Goal: Navigation & Orientation: Find specific page/section

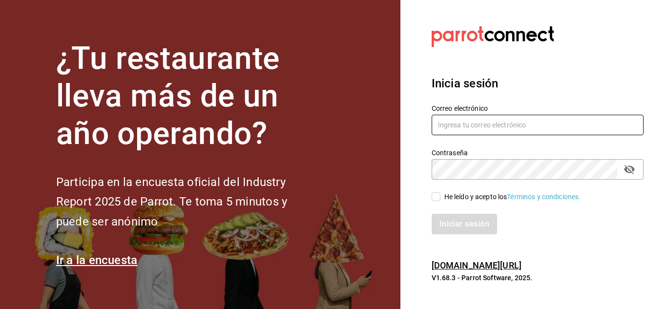
type input "rebeccariera@gmail.com"
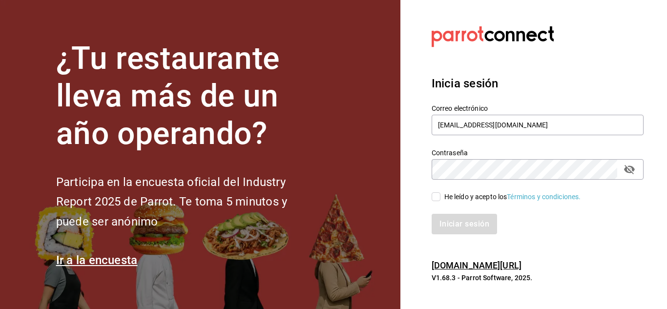
click at [440, 193] on input "He leído y acepto los Términos y condiciones." at bounding box center [436, 196] width 9 height 9
checkbox input "true"
click at [451, 226] on button "Iniciar sesión" at bounding box center [465, 224] width 66 height 21
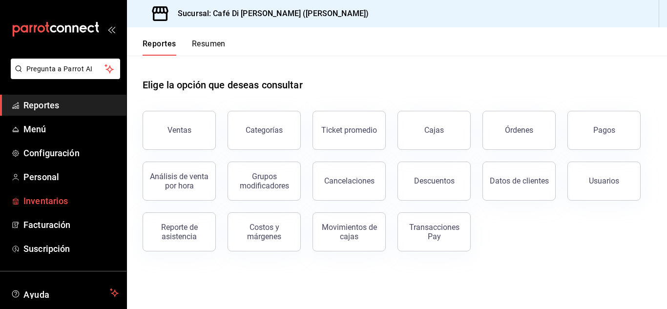
click at [53, 202] on span "Inventarios" at bounding box center [70, 200] width 95 height 13
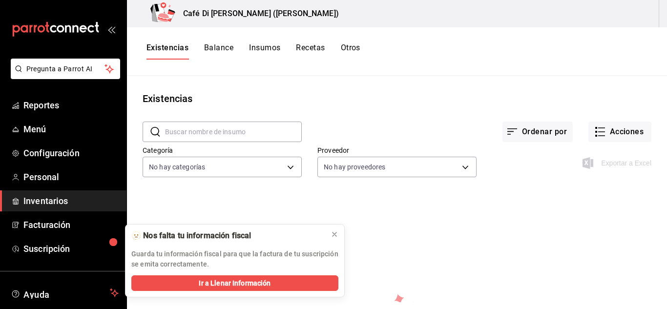
click at [76, 200] on span "Inventarios" at bounding box center [70, 200] width 95 height 13
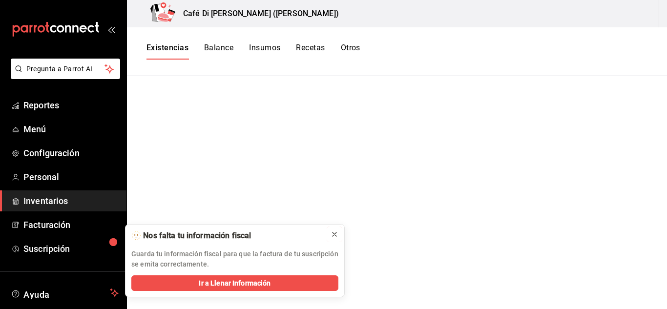
click at [336, 234] on icon at bounding box center [335, 235] width 8 height 8
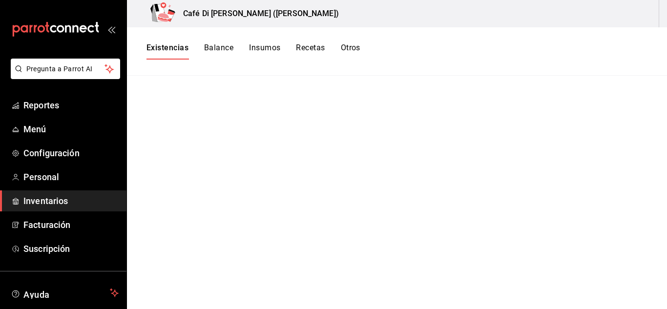
click at [312, 53] on button "Recetas" at bounding box center [310, 51] width 29 height 17
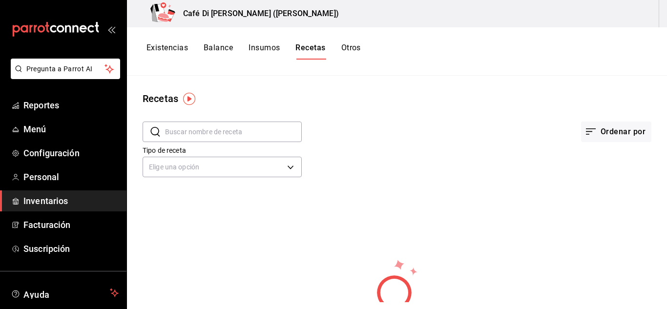
click at [345, 53] on button "Otros" at bounding box center [351, 51] width 20 height 17
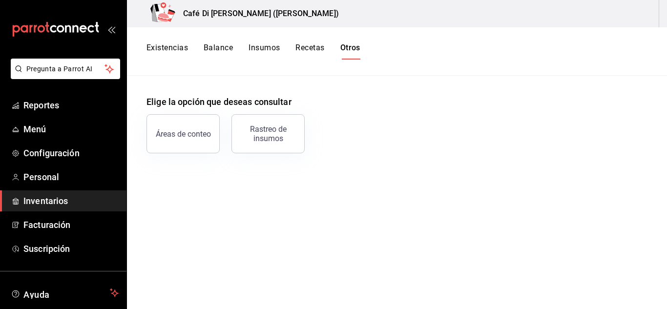
click at [176, 42] on div "Existencias Balance Insumos Recetas Otros" at bounding box center [397, 51] width 540 height 48
click at [173, 52] on button "Existencias" at bounding box center [168, 51] width 42 height 17
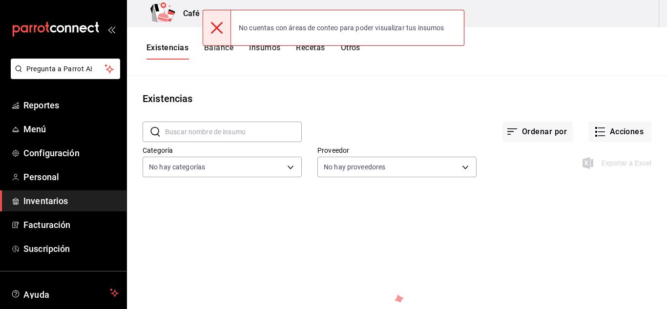
click at [210, 32] on div at bounding box center [217, 27] width 28 height 35
click at [224, 23] on div at bounding box center [217, 27] width 28 height 35
click at [607, 124] on button "Acciones" at bounding box center [620, 132] width 63 height 21
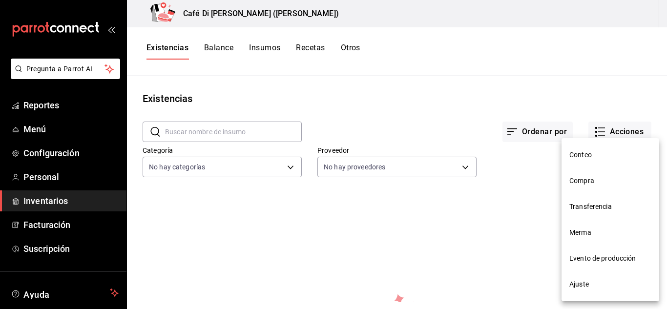
click at [324, 76] on div at bounding box center [333, 154] width 667 height 309
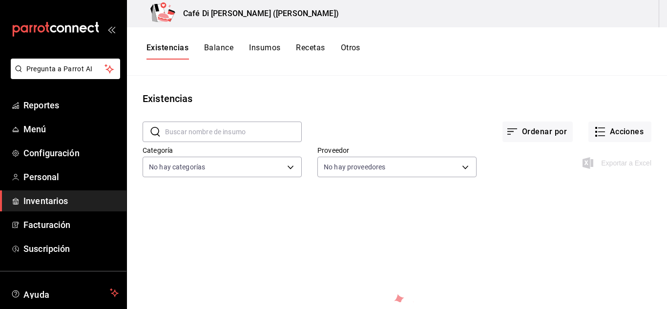
drag, startPoint x: 569, startPoint y: 3, endPoint x: 420, endPoint y: 40, distance: 153.0
click at [420, 40] on div "Existencias Balance Insumos Recetas Otros" at bounding box center [397, 51] width 540 height 48
click at [552, 22] on div "Café Di [PERSON_NAME] ([PERSON_NAME])" at bounding box center [397, 13] width 540 height 27
click at [44, 178] on span "Personal" at bounding box center [70, 177] width 95 height 13
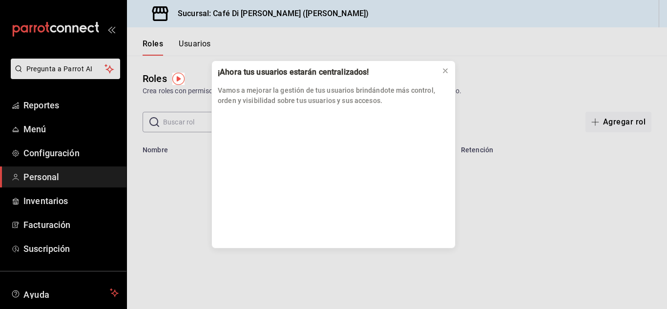
click at [46, 203] on div "¡Ahora tus usuarios estarán centralizados! Vamos a mejorar la gestión de tus us…" at bounding box center [333, 154] width 667 height 309
click at [444, 73] on icon at bounding box center [446, 71] width 4 height 4
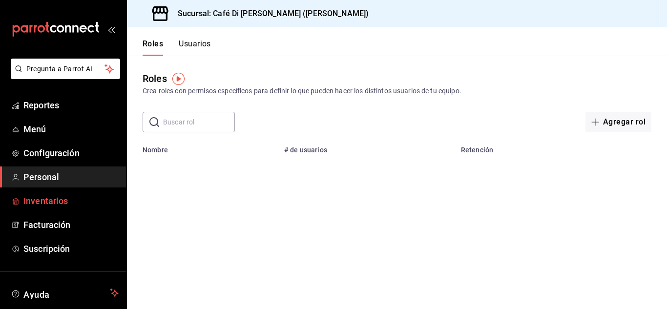
click at [54, 196] on span "Inventarios" at bounding box center [70, 200] width 95 height 13
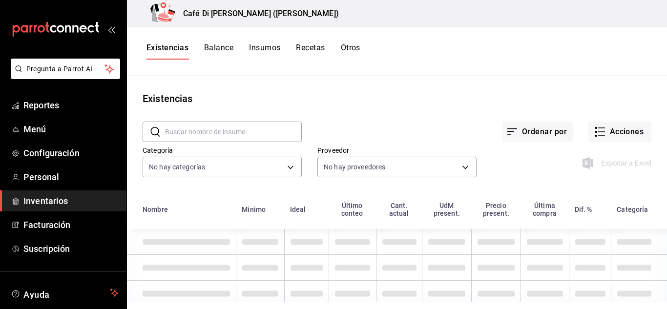
click at [233, 52] on button "Balance" at bounding box center [218, 51] width 29 height 17
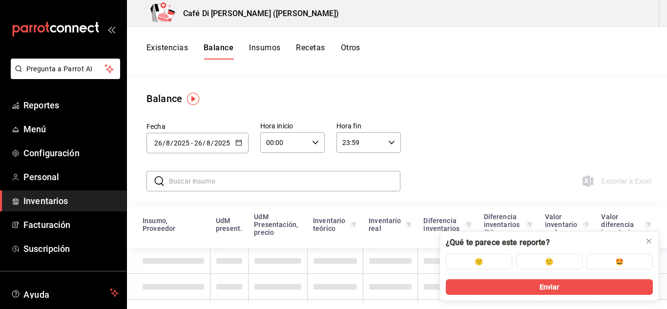
click at [263, 49] on button "Insumos" at bounding box center [264, 51] width 31 height 17
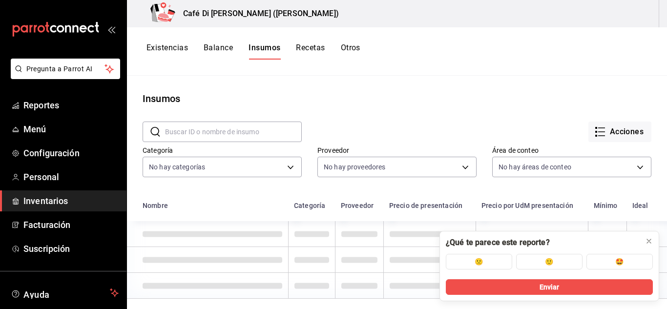
click at [306, 47] on button "Recetas" at bounding box center [310, 51] width 29 height 17
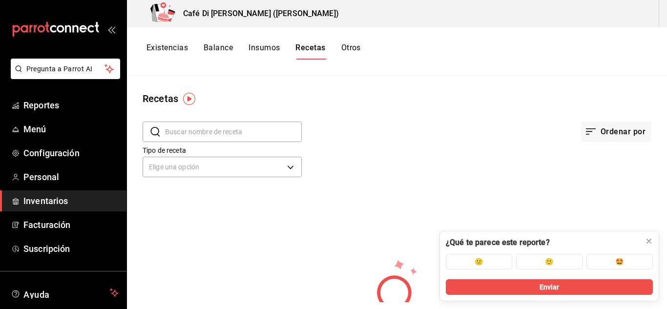
click at [356, 48] on button "Otros" at bounding box center [351, 51] width 20 height 17
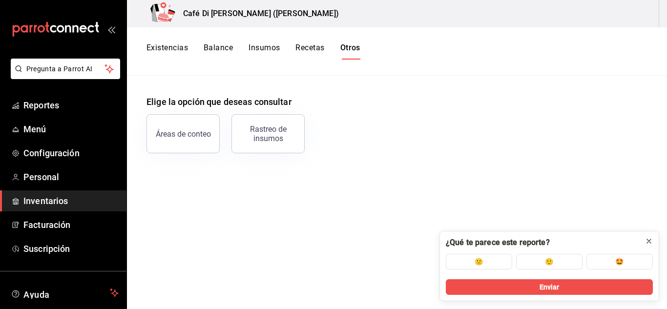
click at [650, 245] on icon at bounding box center [649, 241] width 8 height 8
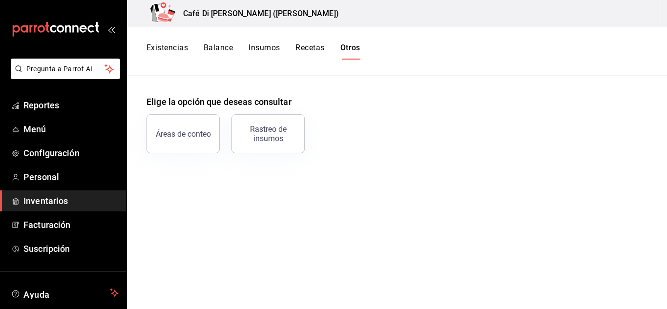
click at [565, 23] on div "Café Di [PERSON_NAME] ([PERSON_NAME])" at bounding box center [397, 13] width 540 height 27
click at [665, 7] on div "Café Di [PERSON_NAME] ([PERSON_NAME])" at bounding box center [397, 13] width 540 height 27
drag, startPoint x: 665, startPoint y: 7, endPoint x: 220, endPoint y: 74, distance: 450.1
click at [220, 74] on div "Café Di [PERSON_NAME] ([PERSON_NAME]) Existencias Balance Insumos Recetas Otros…" at bounding box center [397, 151] width 540 height 302
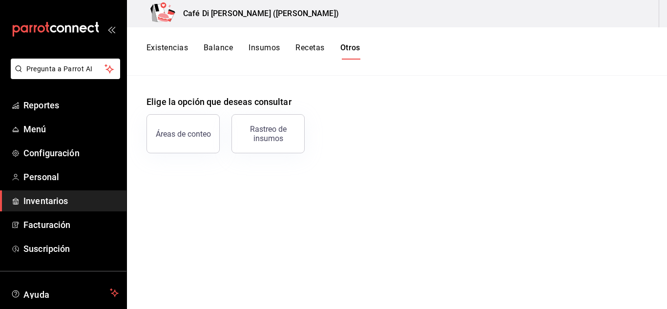
click at [171, 45] on button "Existencias" at bounding box center [168, 51] width 42 height 17
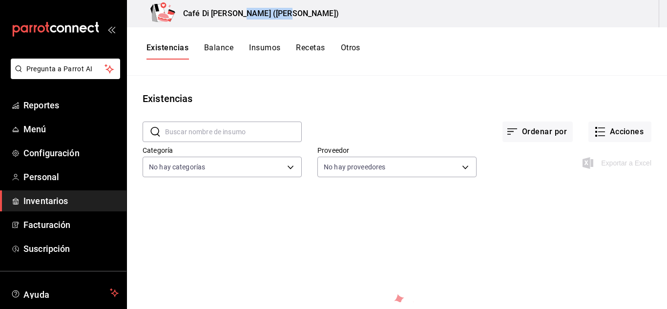
drag, startPoint x: 290, startPoint y: 19, endPoint x: 237, endPoint y: 15, distance: 52.9
click at [237, 15] on div "Café Di [PERSON_NAME] ([PERSON_NAME])" at bounding box center [397, 13] width 540 height 27
click at [237, 15] on h3 "Café Di [PERSON_NAME] ([PERSON_NAME])" at bounding box center [257, 14] width 164 height 12
click at [311, 16] on div "Café Di [PERSON_NAME] ([PERSON_NAME])" at bounding box center [397, 13] width 540 height 27
click at [667, 19] on div "Café Di [PERSON_NAME] ([PERSON_NAME])" at bounding box center [397, 13] width 540 height 27
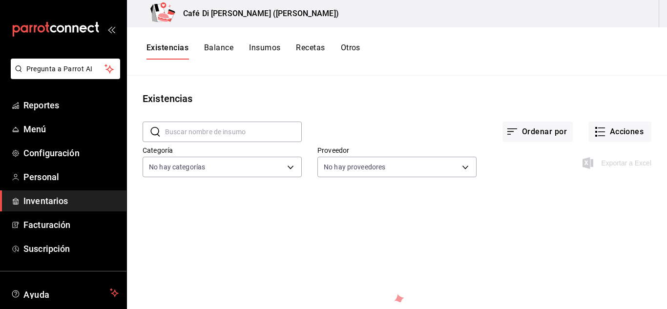
click at [264, 129] on input "text" at bounding box center [233, 132] width 137 height 20
click at [332, 167] on body "Pregunta a Parrot AI Reportes Menú Configuración Personal Inventarios Facturaci…" at bounding box center [333, 151] width 667 height 302
click at [332, 167] on div at bounding box center [333, 154] width 667 height 309
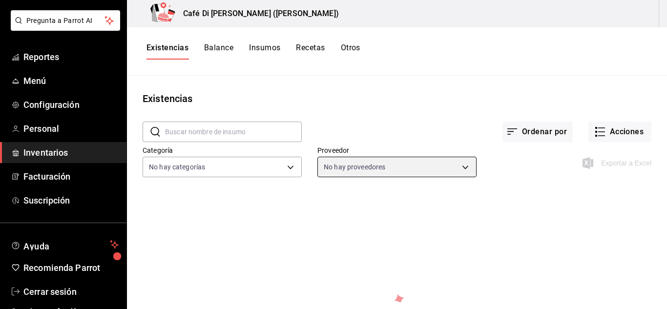
scroll to position [60, 0]
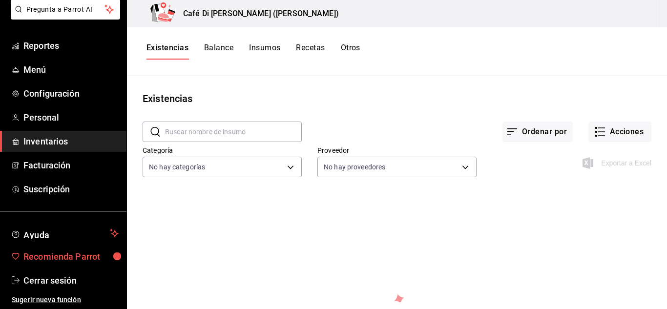
click at [69, 255] on span "Recomienda Parrot" at bounding box center [70, 256] width 95 height 13
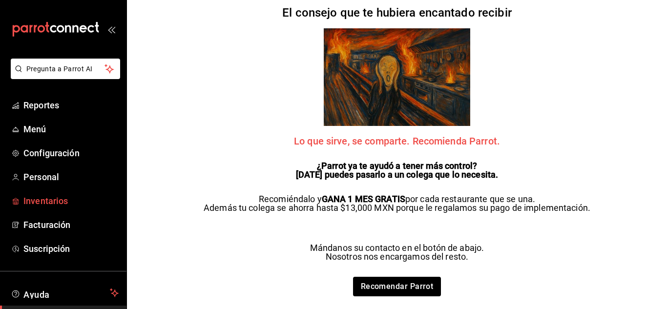
click at [45, 200] on span "Inventarios" at bounding box center [70, 200] width 95 height 13
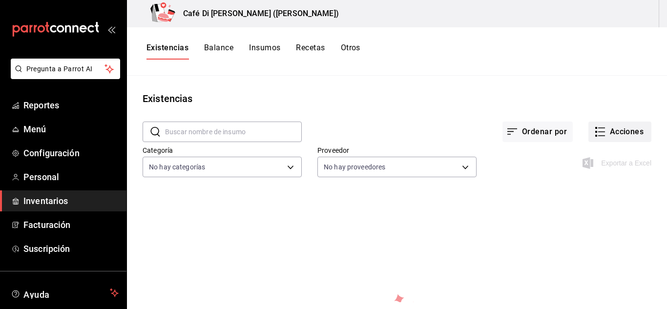
drag, startPoint x: 585, startPoint y: 115, endPoint x: 595, endPoint y: 130, distance: 18.3
click at [595, 130] on div "Ordenar por Acciones" at bounding box center [477, 124] width 350 height 36
click at [595, 130] on icon "button" at bounding box center [601, 132] width 12 height 12
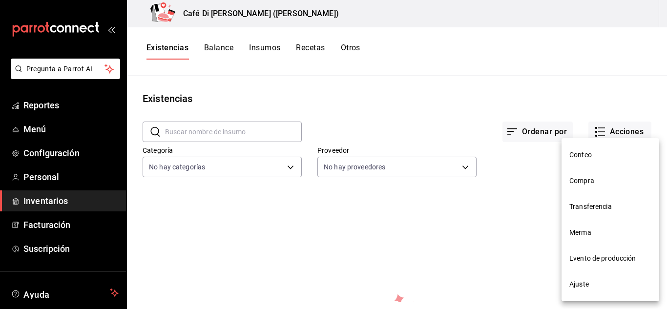
click at [582, 278] on li "Ajuste" at bounding box center [611, 285] width 98 height 26
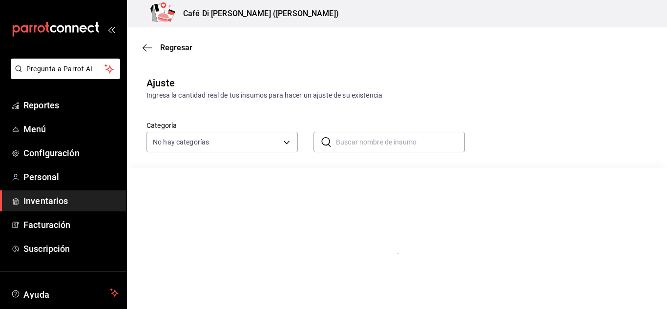
click at [142, 46] on div "Regresar" at bounding box center [397, 47] width 540 height 25
click at [148, 48] on icon "button" at bounding box center [148, 47] width 10 height 9
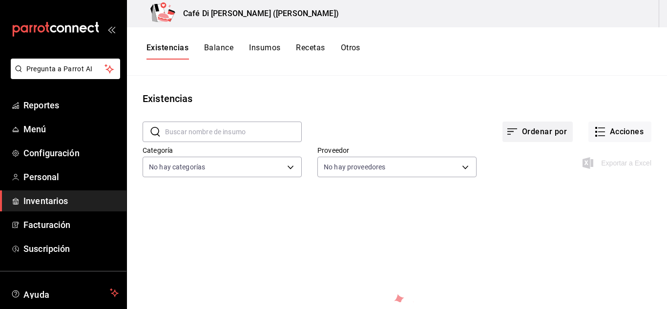
click at [527, 130] on button "Ordenar por" at bounding box center [538, 132] width 70 height 21
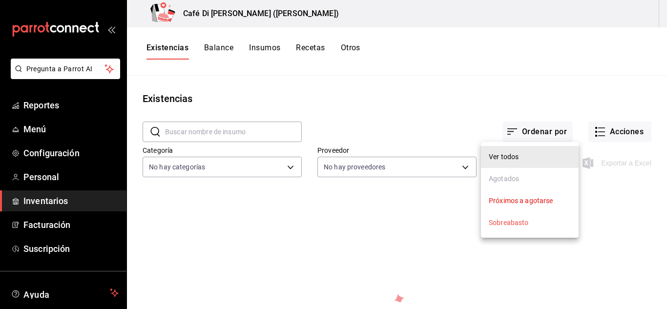
click at [502, 104] on div at bounding box center [333, 154] width 667 height 309
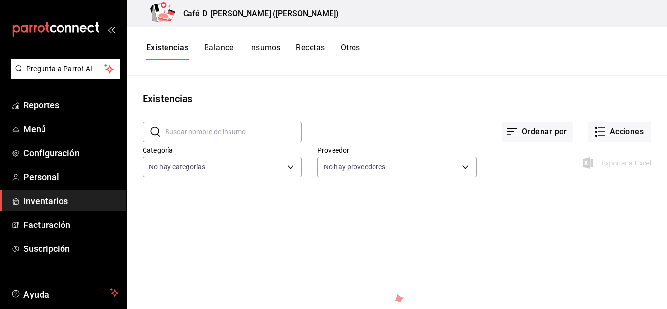
click at [502, 104] on div "Existencias" at bounding box center [397, 98] width 540 height 15
click at [359, 49] on button "Otros" at bounding box center [351, 51] width 20 height 17
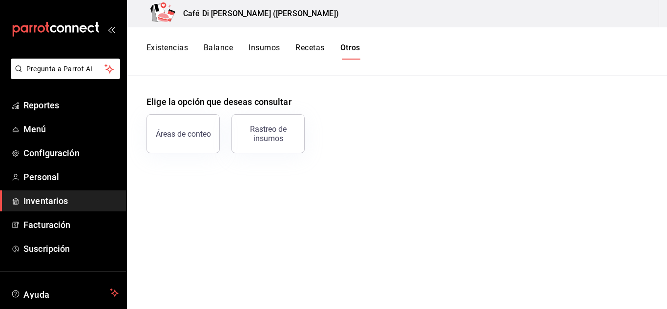
click at [530, 4] on div "Café Di [PERSON_NAME] ([PERSON_NAME])" at bounding box center [397, 13] width 540 height 27
click at [302, 50] on button "Recetas" at bounding box center [310, 51] width 29 height 17
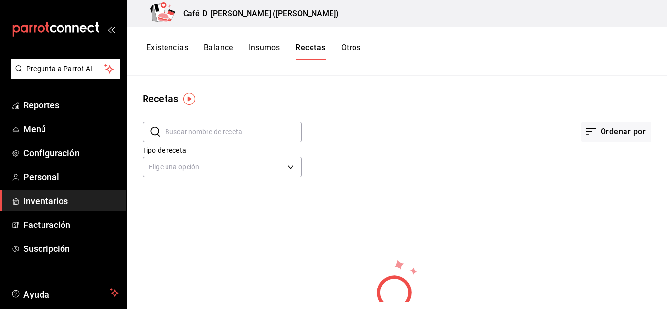
click at [285, 50] on div "Existencias Balance Insumos Recetas Otros" at bounding box center [254, 51] width 214 height 17
click at [277, 51] on button "Insumos" at bounding box center [264, 51] width 31 height 17
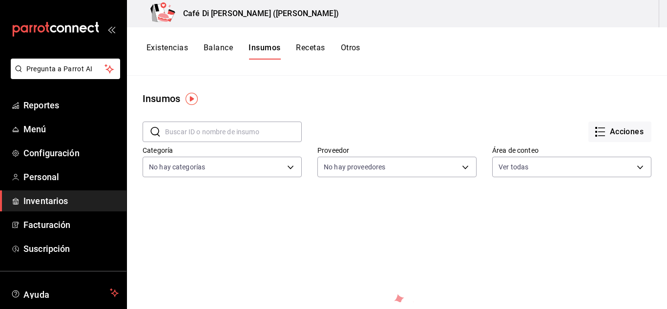
click at [182, 55] on button "Existencias" at bounding box center [168, 51] width 42 height 17
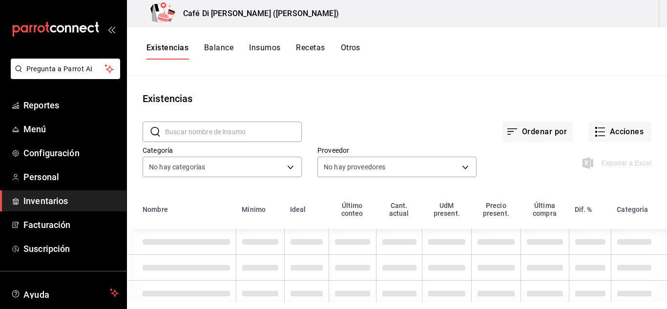
click at [184, 102] on div "Existencias" at bounding box center [168, 98] width 50 height 15
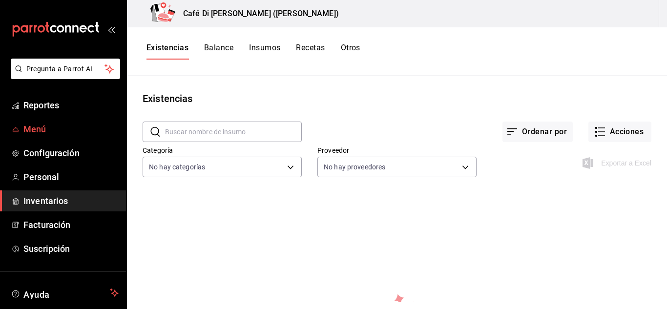
click at [50, 122] on link "Menú" at bounding box center [63, 129] width 127 height 21
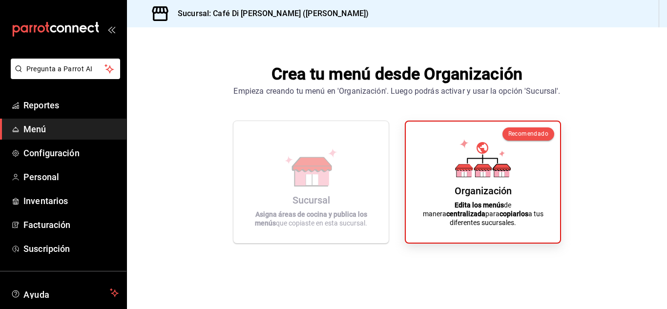
click at [235, 12] on h3 "Sucursal: Café Di [PERSON_NAME] ([PERSON_NAME])" at bounding box center [269, 14] width 199 height 12
click at [361, 174] on div "Sucursal Asigna áreas de cocina y publica los menús que copiaste en esta sucurs…" at bounding box center [311, 182] width 132 height 107
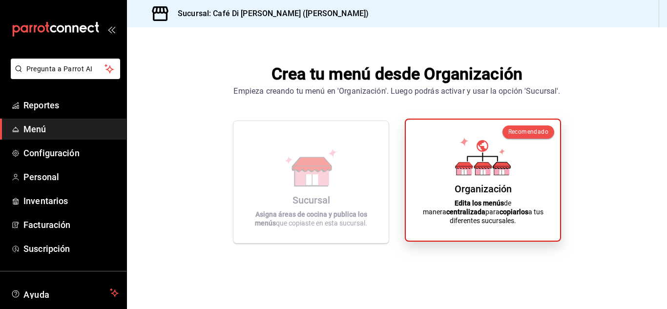
click at [470, 169] on icon at bounding box center [464, 165] width 17 height 6
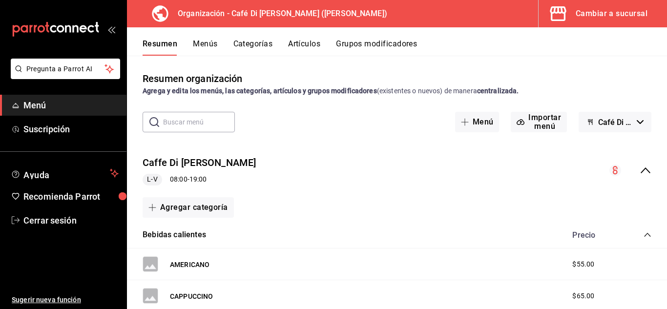
click at [113, 29] on icon "open_drawer_menu" at bounding box center [111, 29] width 8 height 8
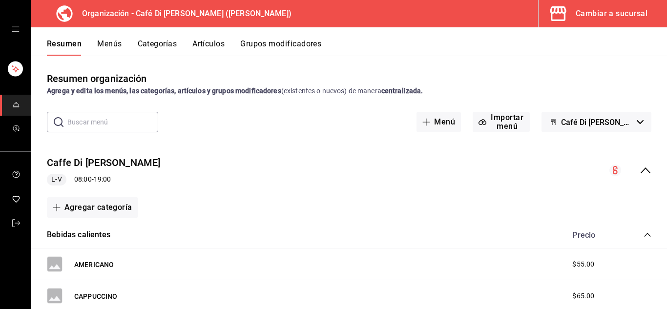
click at [116, 42] on button "Menús" at bounding box center [109, 47] width 24 height 17
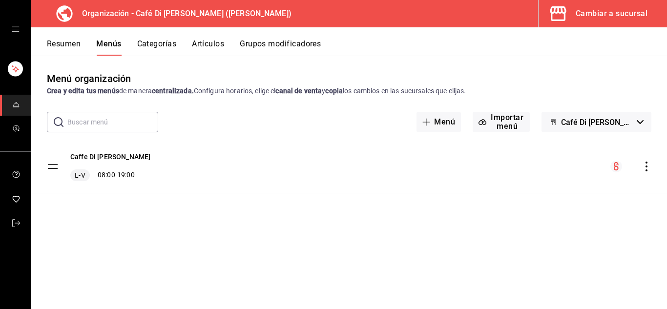
click at [20, 30] on div "mailbox folders" at bounding box center [15, 29] width 31 height 59
click at [12, 30] on icon "open drawer" at bounding box center [16, 29] width 8 height 8
